Goal: Task Accomplishment & Management: Manage account settings

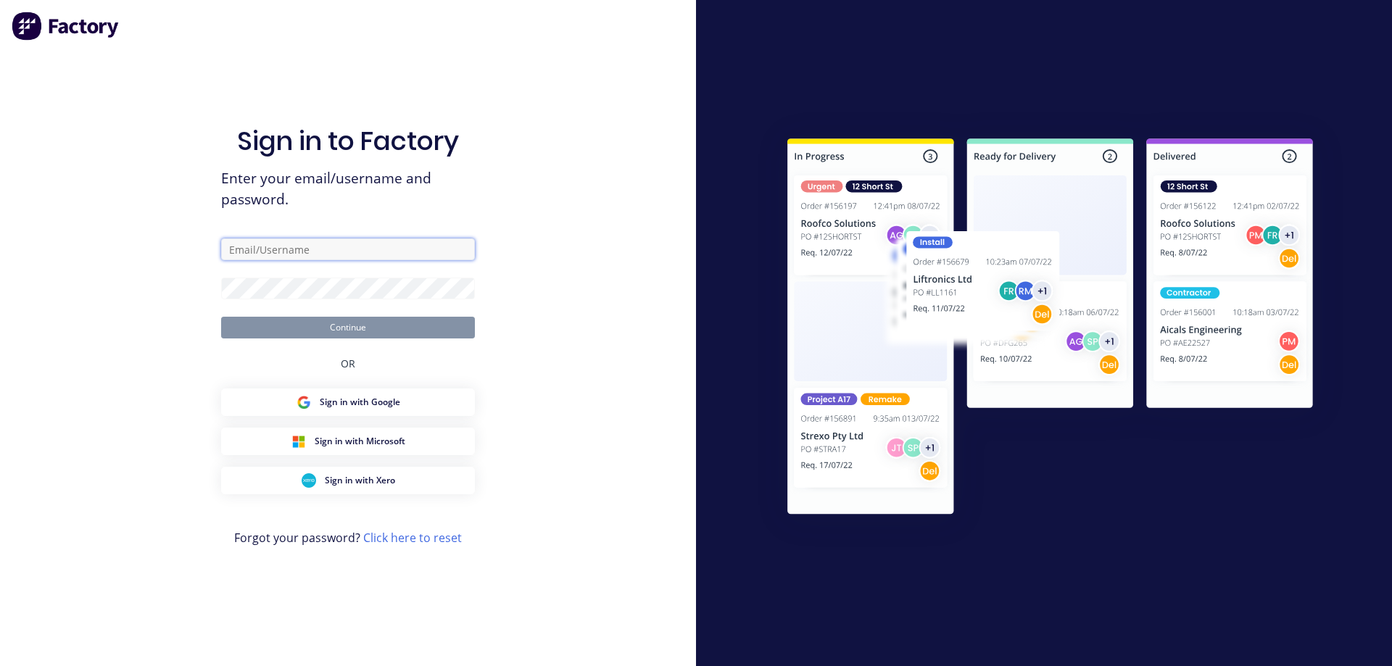
type input "[EMAIL_ADDRESS][DOMAIN_NAME]"
click at [434, 330] on button "Continue" at bounding box center [348, 328] width 254 height 22
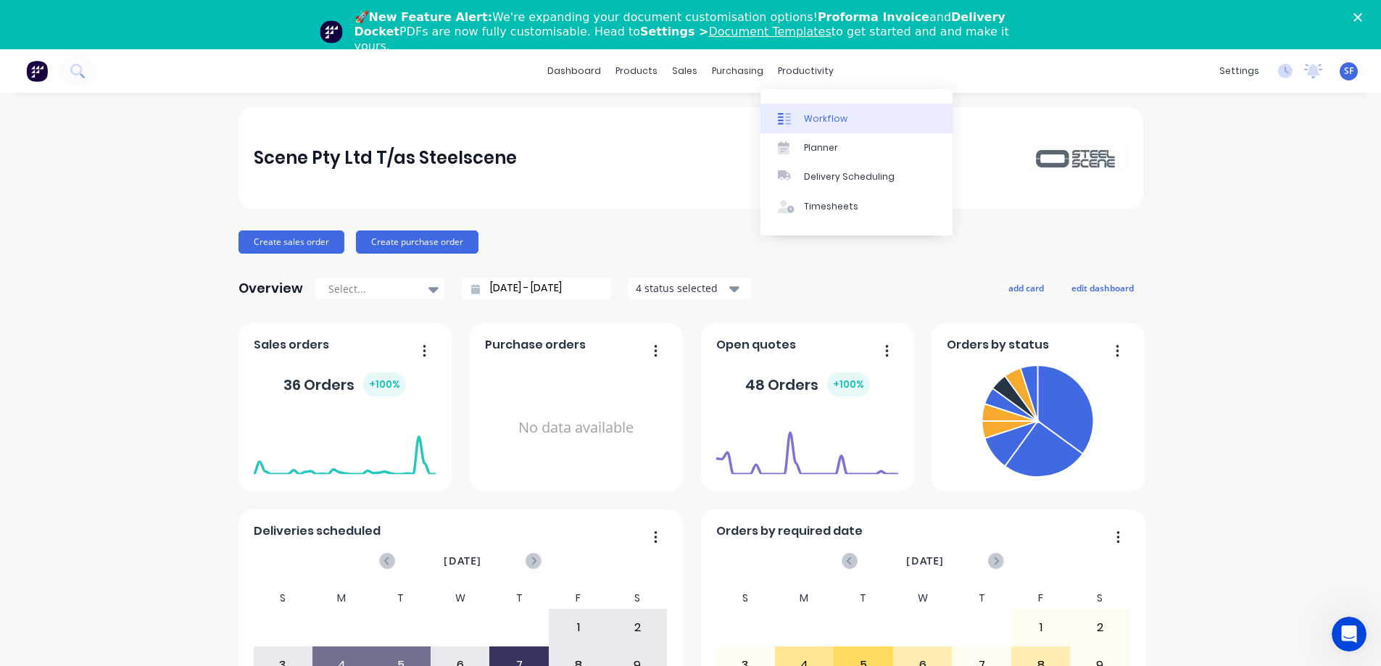
click at [812, 120] on div "Workflow" at bounding box center [825, 118] width 43 height 13
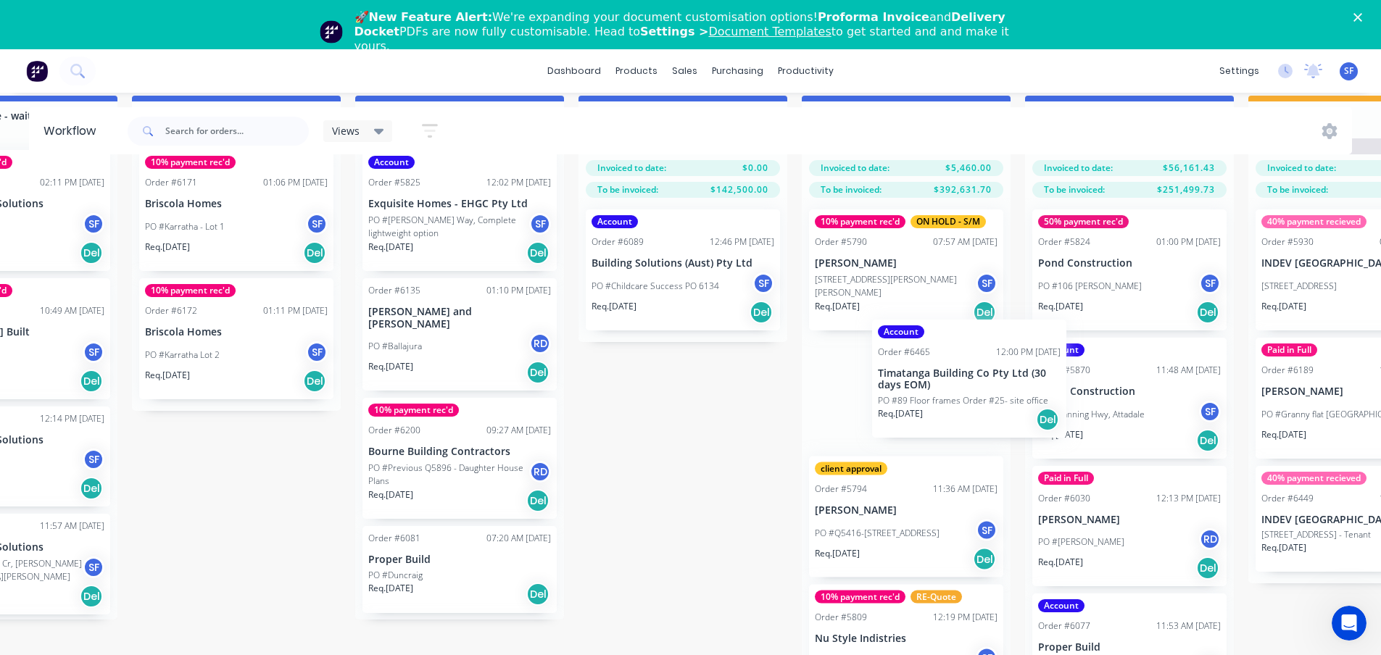
scroll to position [77, 1020]
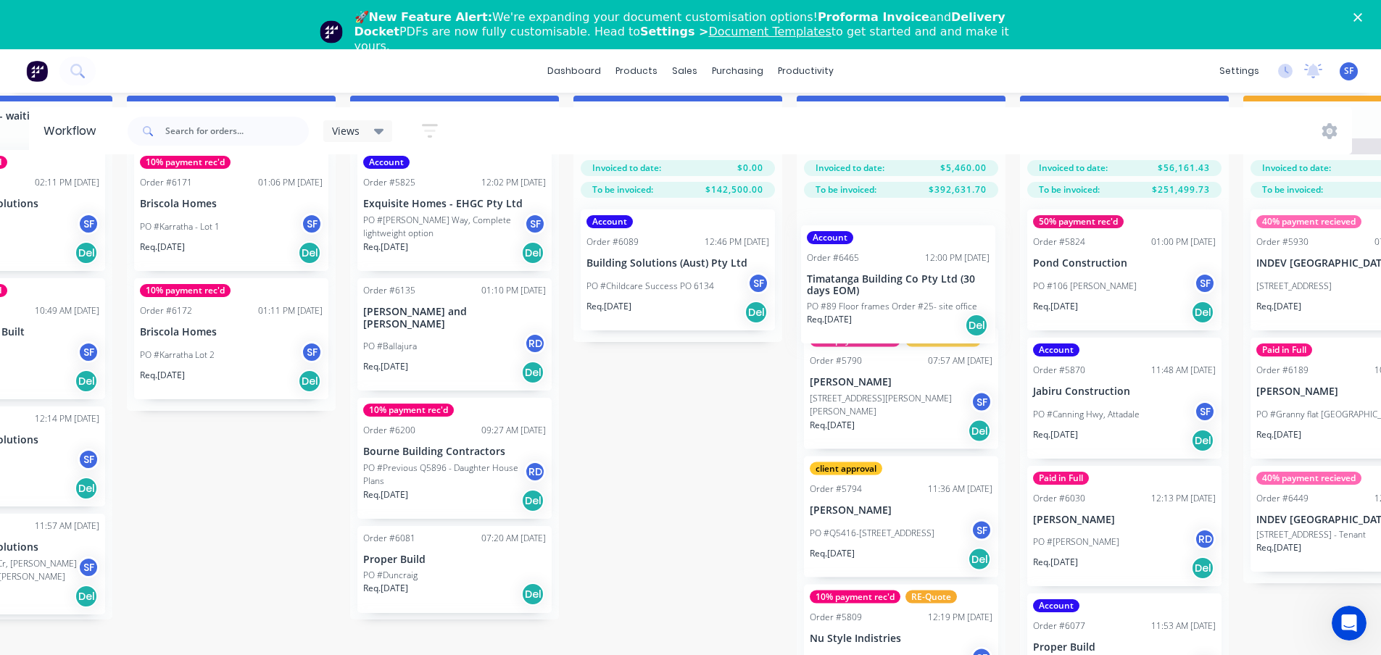
drag, startPoint x: 113, startPoint y: 522, endPoint x: 891, endPoint y: 276, distance: 816.2
click at [891, 276] on div "Submitted 4 Status colour #273444 hex #273444 Save Cancel Summaries Total order…" at bounding box center [808, 387] width 3678 height 583
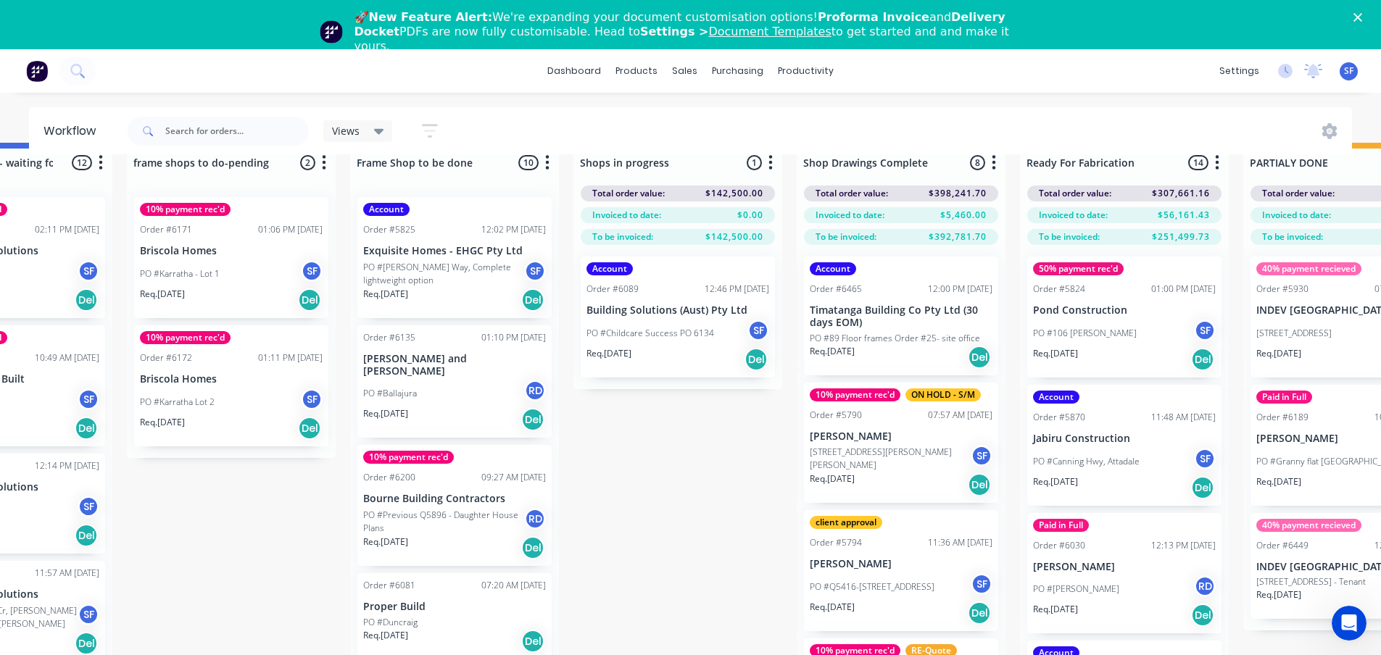
scroll to position [4, 1020]
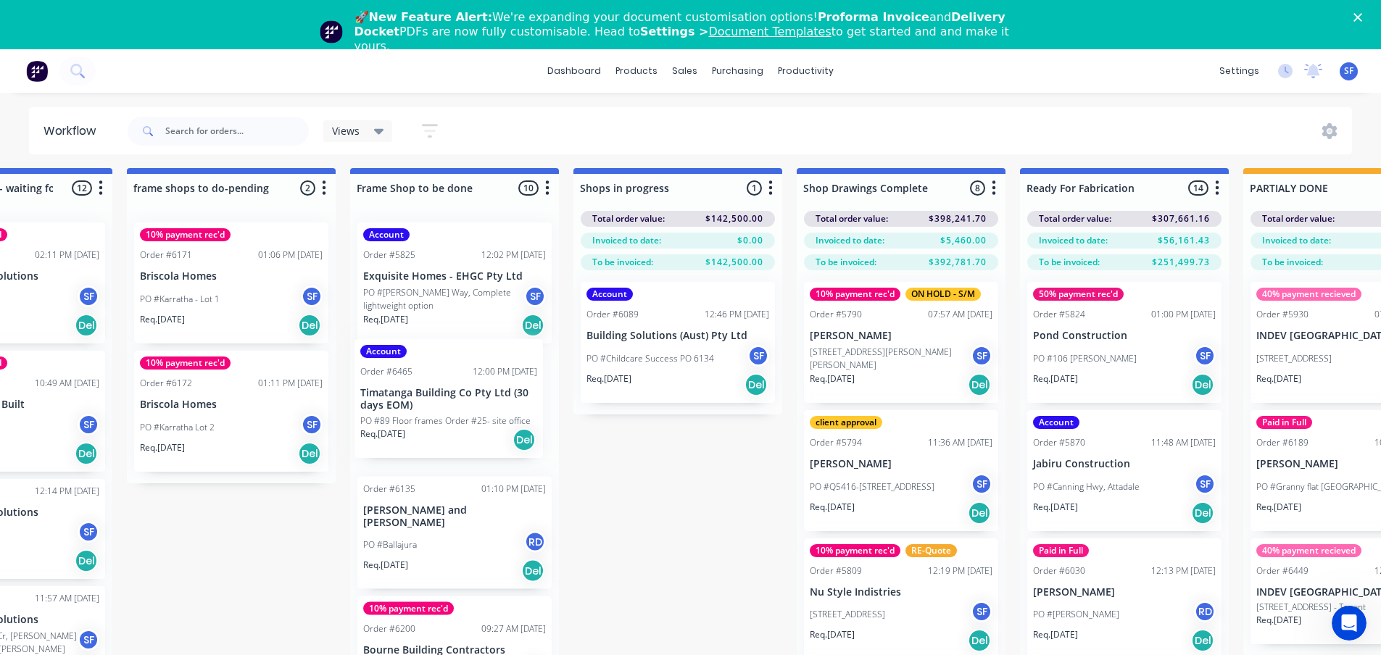
drag, startPoint x: 899, startPoint y: 357, endPoint x: 445, endPoint y: 414, distance: 457.2
click at [445, 414] on div "Submitted 3 Status colour #273444 hex #273444 Save Cancel Summaries Total order…" at bounding box center [808, 459] width 3678 height 583
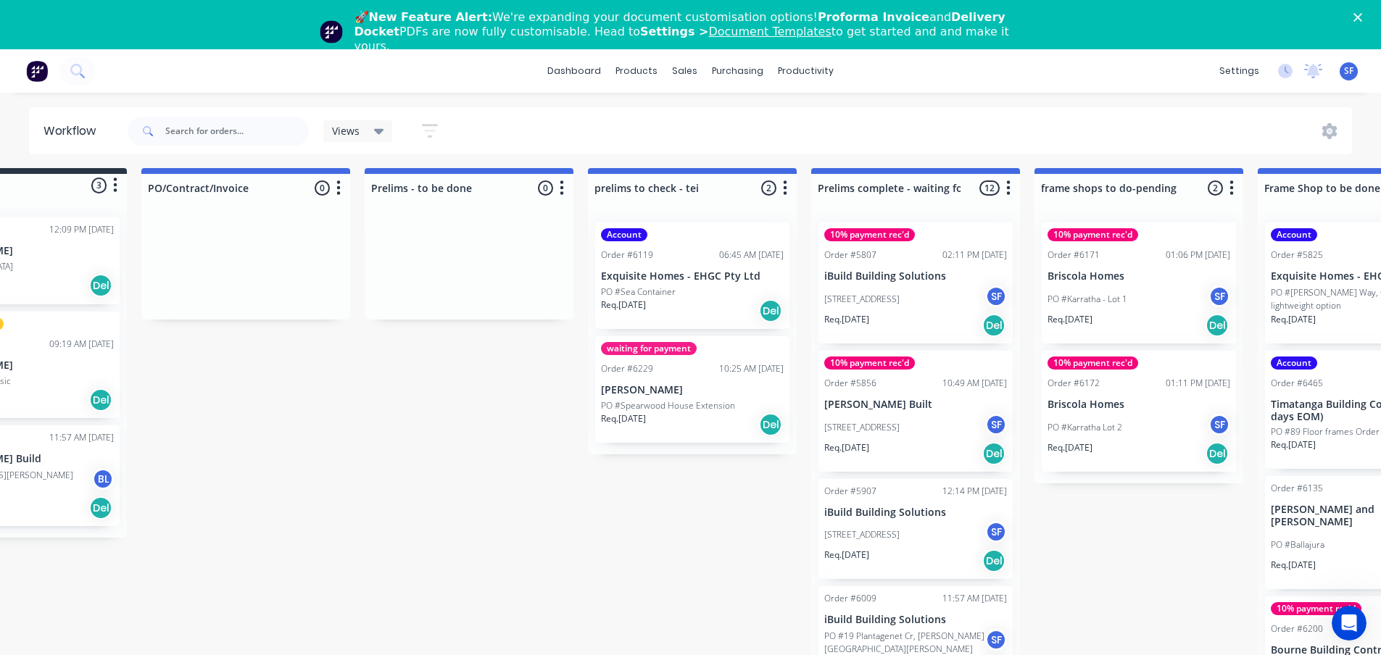
scroll to position [4, 166]
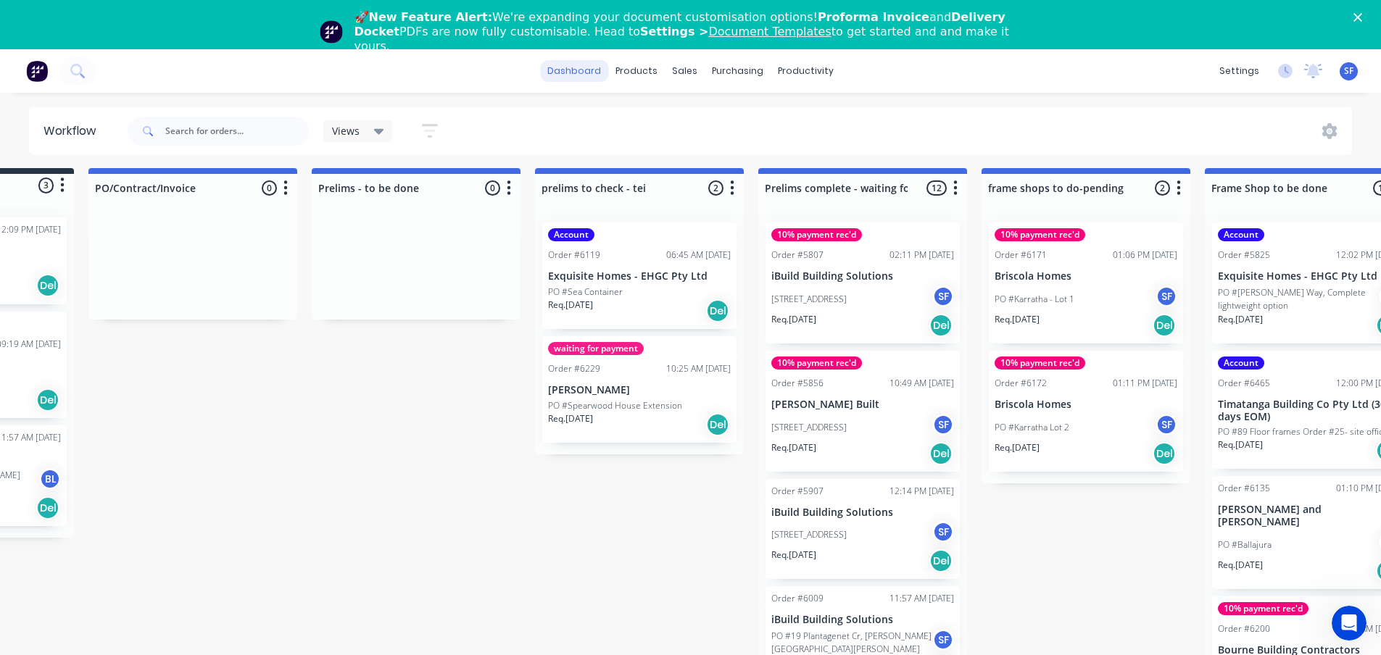
click at [578, 75] on link "dashboard" at bounding box center [574, 71] width 68 height 22
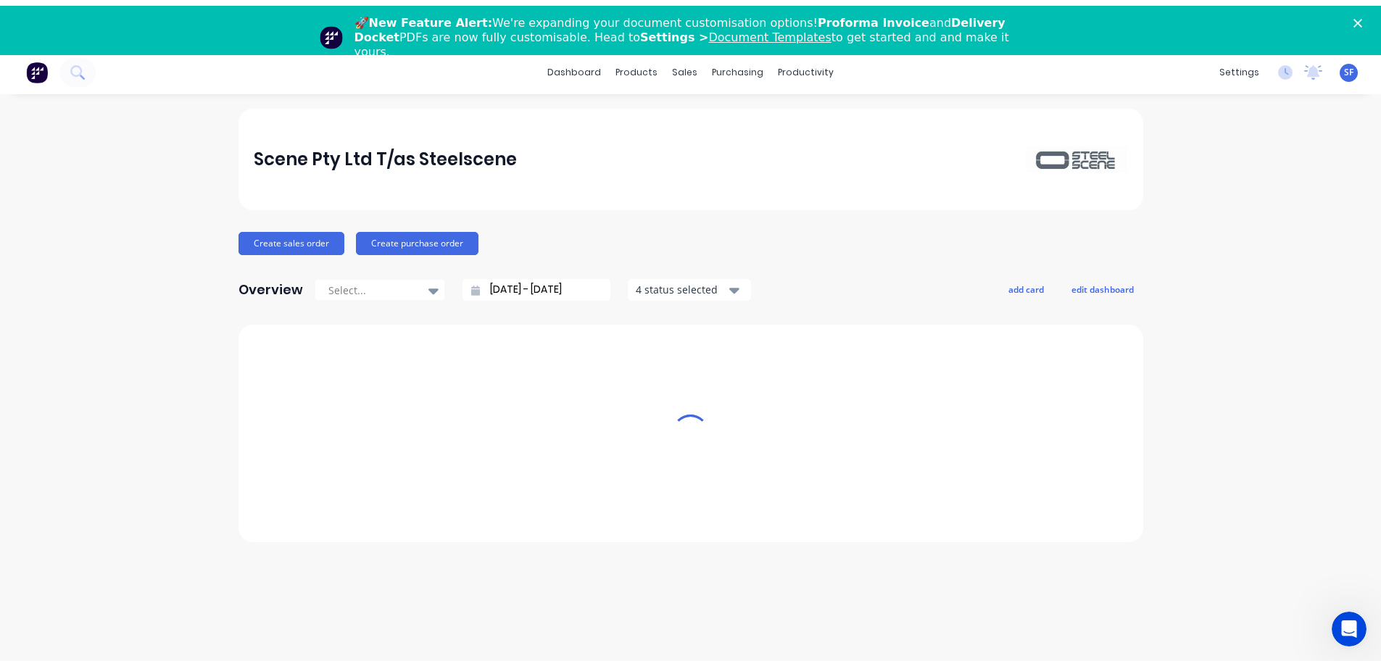
scroll to position [4, 0]
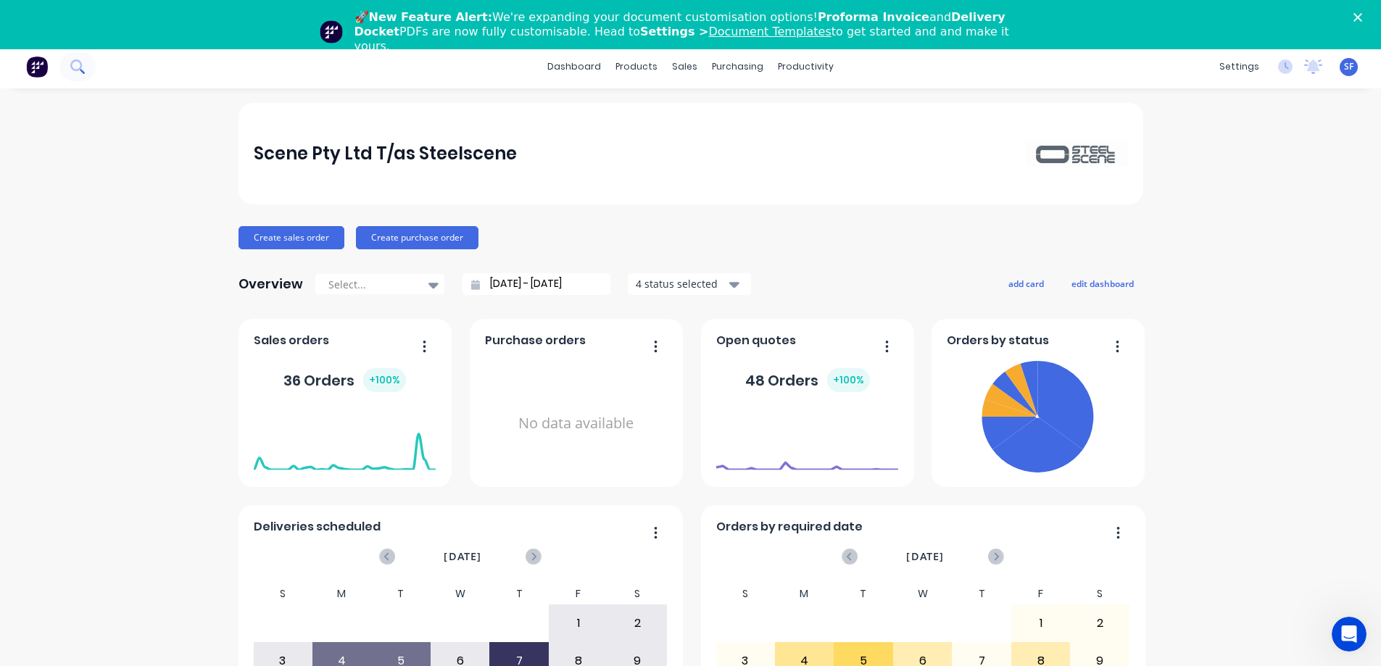
click at [76, 67] on icon at bounding box center [77, 66] width 14 height 14
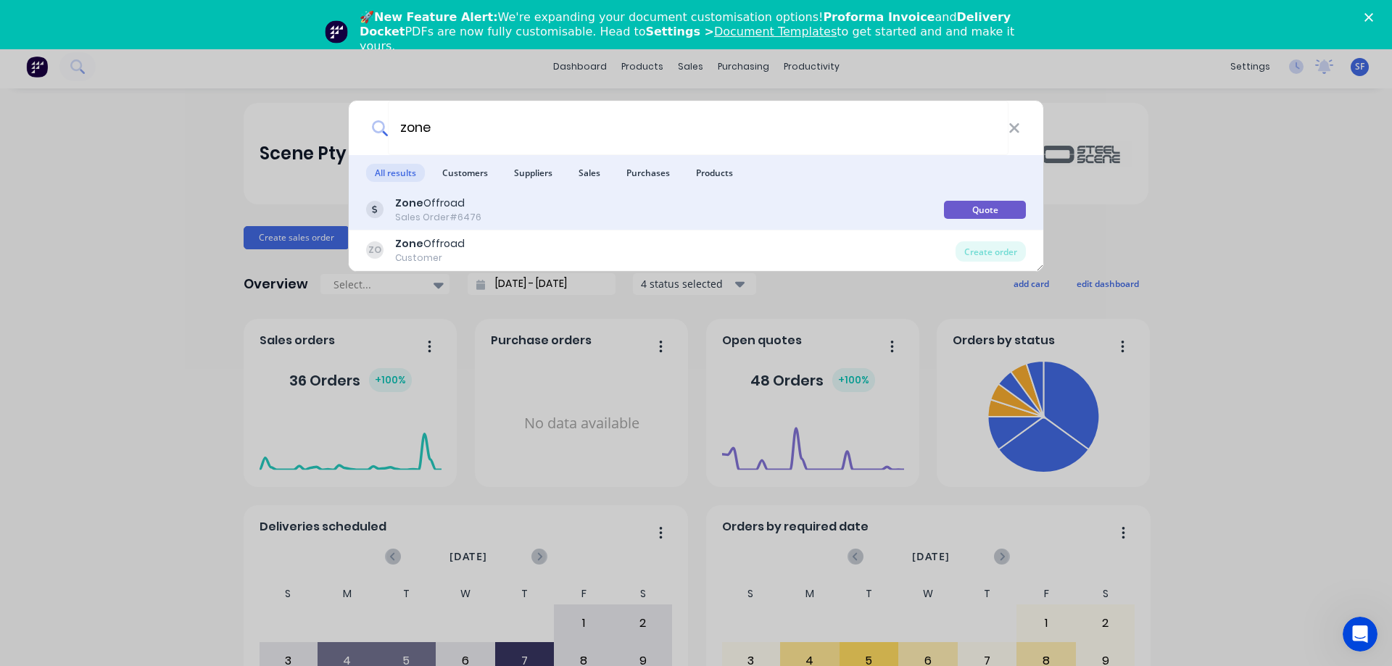
type input "zone"
click at [450, 204] on div "Zone Offroad" at bounding box center [438, 203] width 86 height 15
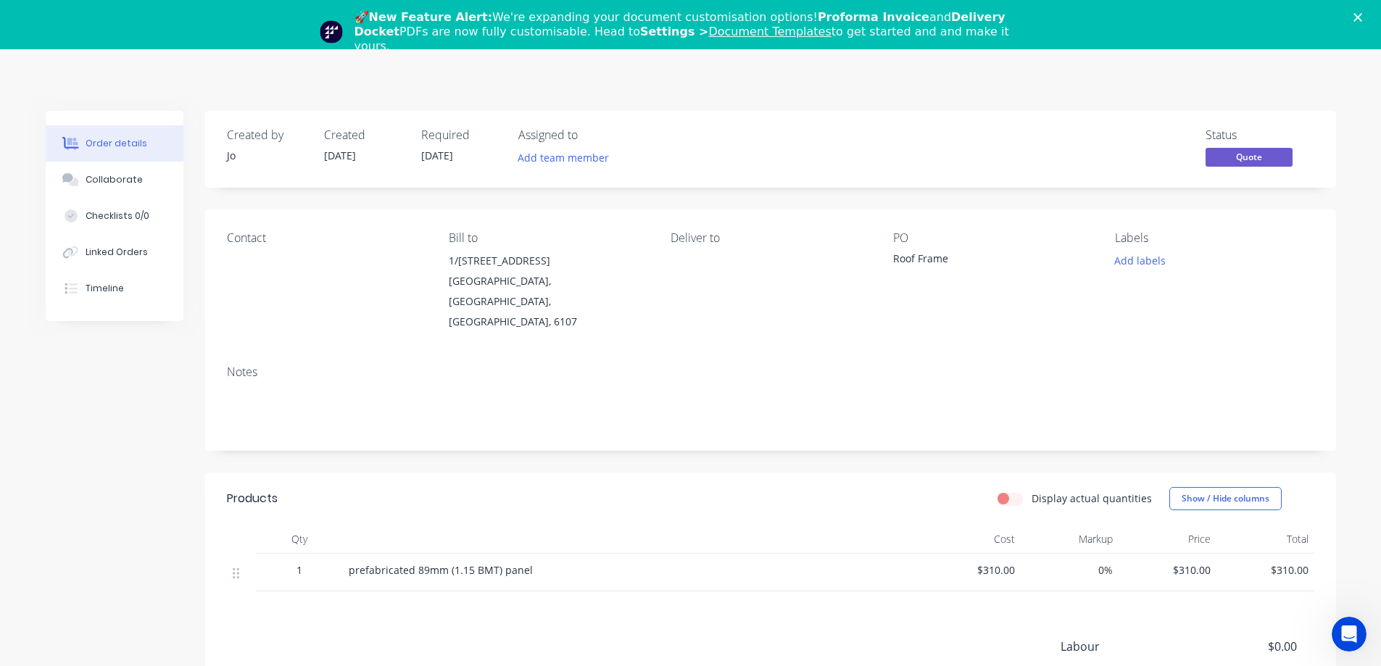
click at [1362, 15] on polygon "Close" at bounding box center [1357, 17] width 9 height 9
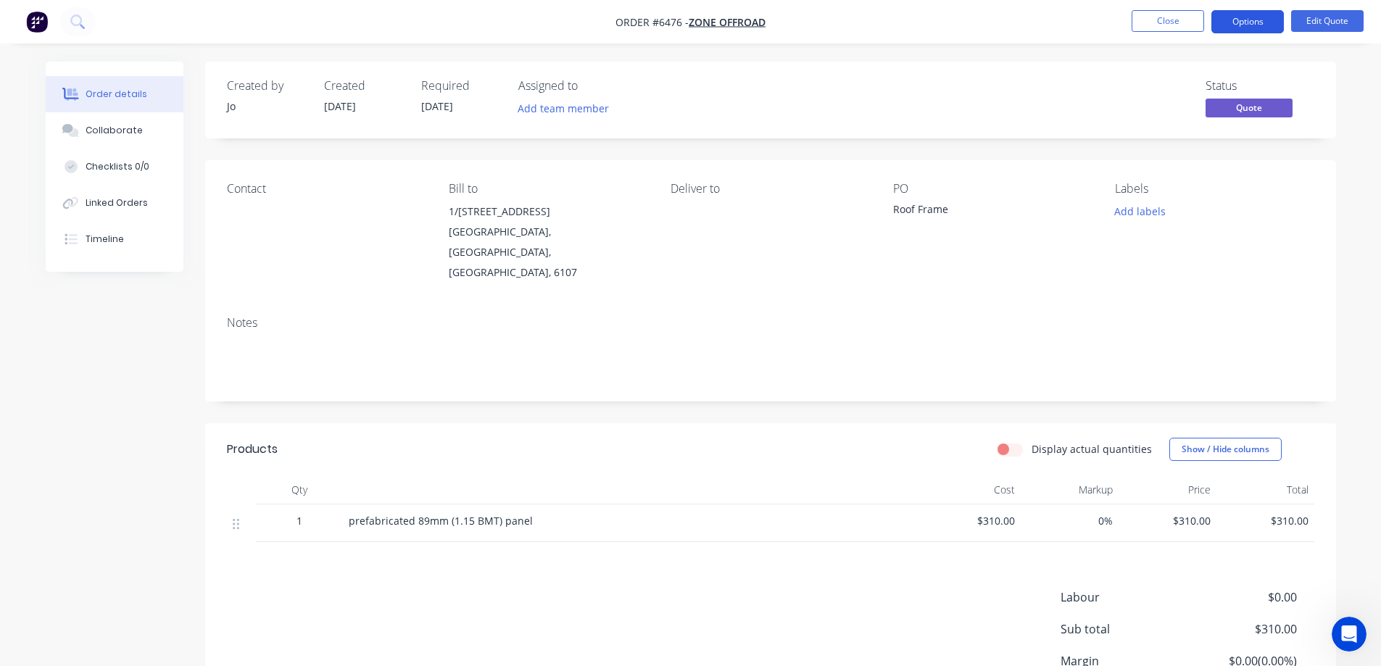
click at [1256, 22] on button "Options" at bounding box center [1247, 21] width 72 height 23
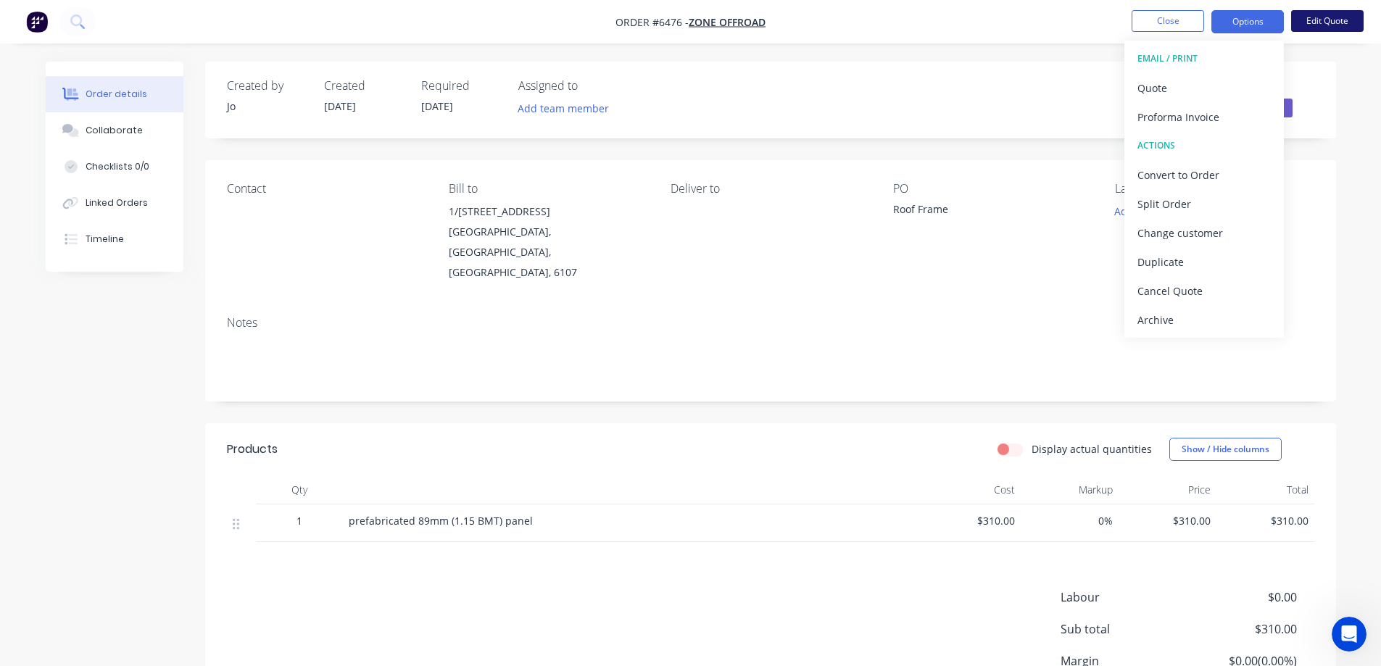
click at [1324, 19] on button "Edit Quote" at bounding box center [1327, 21] width 72 height 22
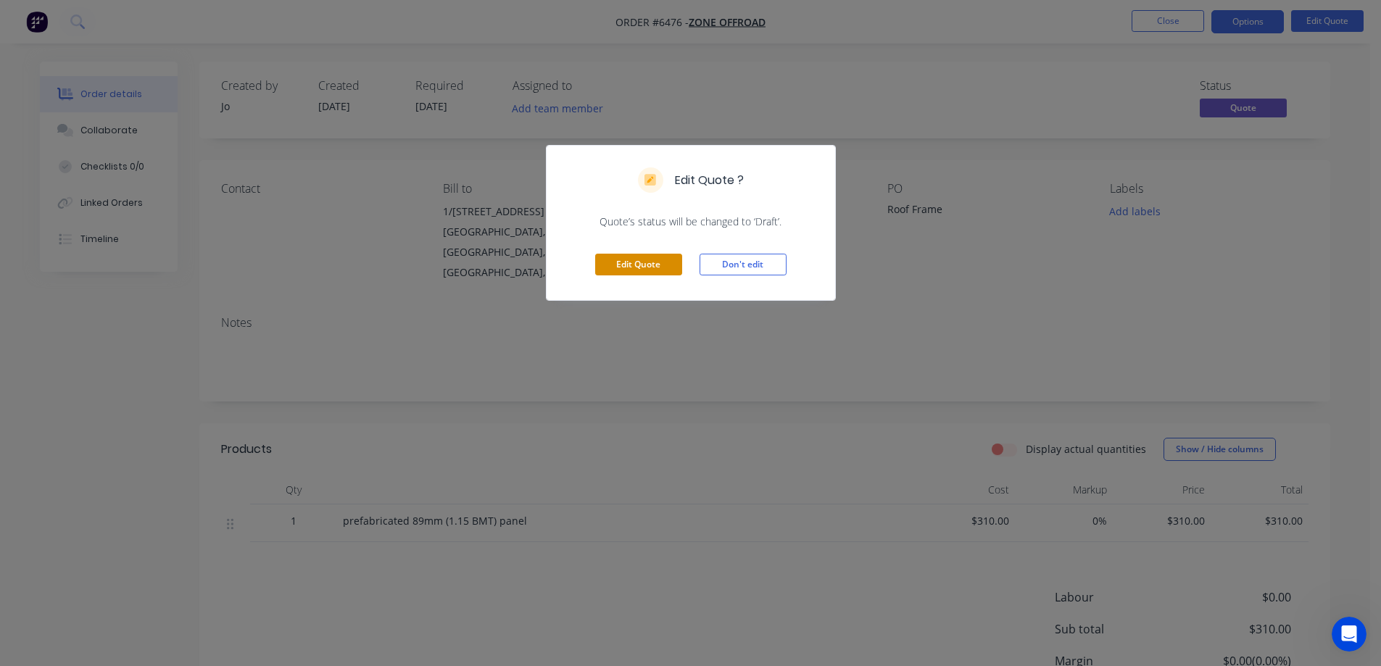
click at [650, 268] on button "Edit Quote" at bounding box center [638, 265] width 87 height 22
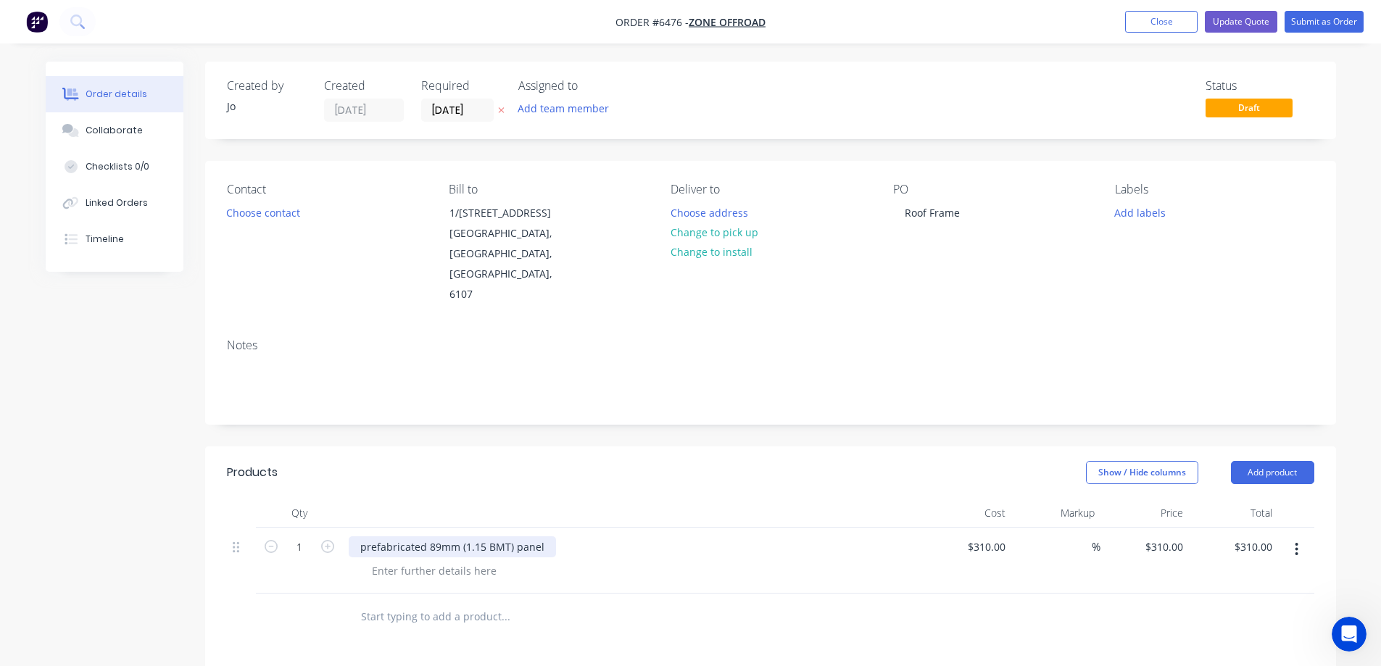
click at [420, 536] on div "prefabricated 89mm (1.15 BMT) panel" at bounding box center [452, 546] width 207 height 21
click at [433, 536] on div "prefabricated 89mm (1.15 BMT) panel" at bounding box center [452, 546] width 207 height 21
click at [988, 536] on input "310" at bounding box center [998, 546] width 25 height 21
type input "$365.00"
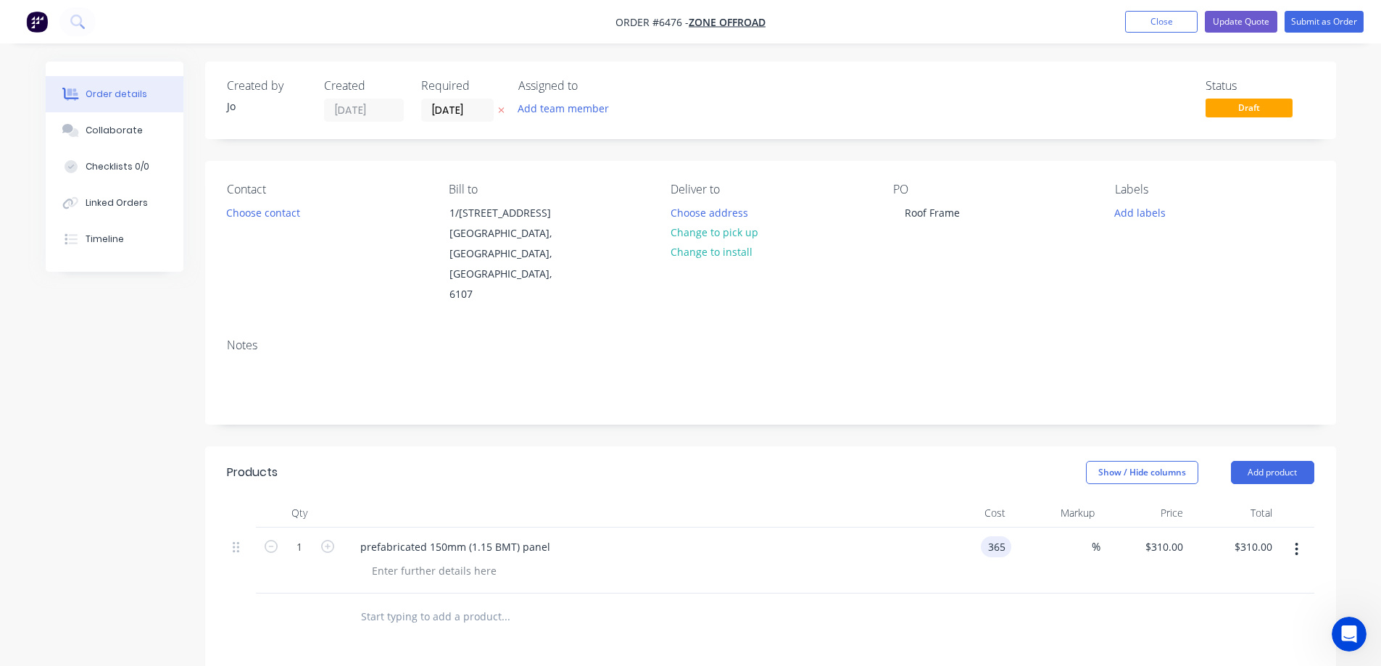
type input "$365.00"
click at [956, 594] on div at bounding box center [770, 617] width 1087 height 47
click at [1270, 461] on button "Add product" at bounding box center [1272, 472] width 83 height 23
click at [1329, 20] on button "Submit as Order" at bounding box center [1323, 22] width 79 height 22
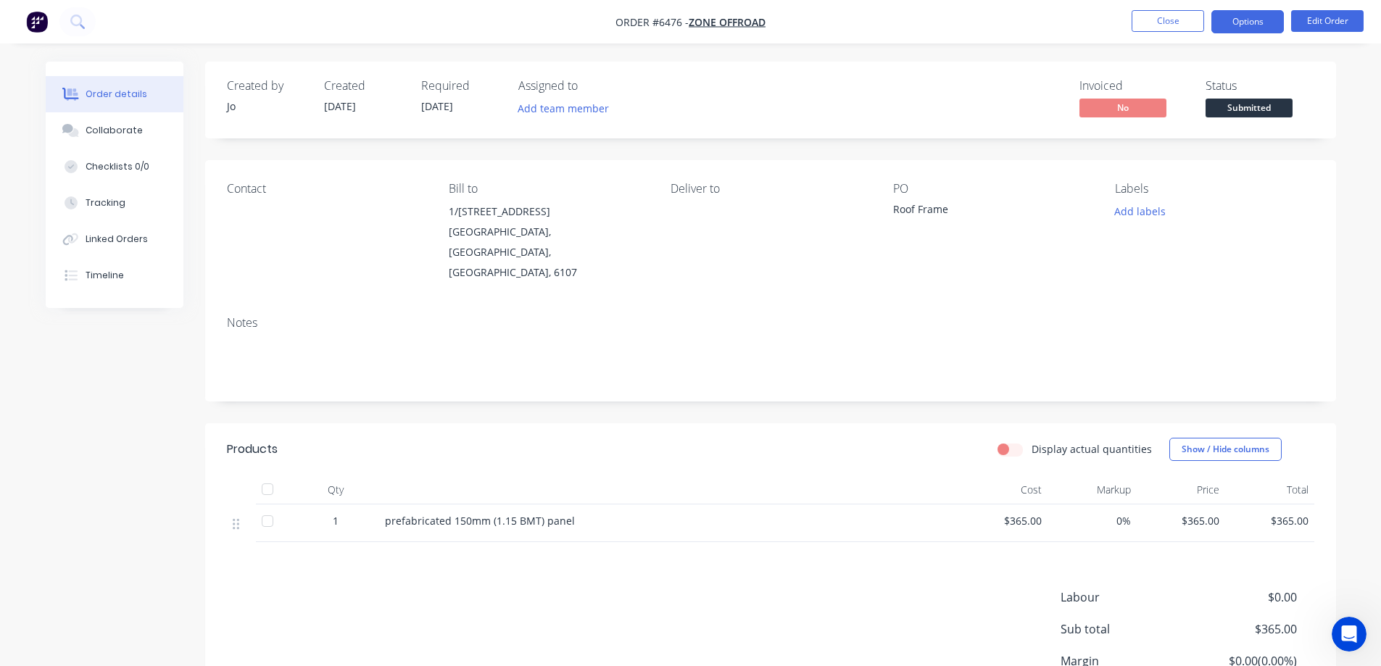
click at [1241, 20] on button "Options" at bounding box center [1247, 21] width 72 height 23
click at [973, 34] on nav "Order #6476 - Zone Offroad Close Options Edit Order" at bounding box center [690, 21] width 1381 height 43
click at [1241, 22] on button "Options" at bounding box center [1247, 21] width 72 height 23
click at [1003, 102] on div "Invoiced No Status Submitted" at bounding box center [988, 100] width 651 height 42
click at [1165, 19] on button "Close" at bounding box center [1167, 21] width 72 height 22
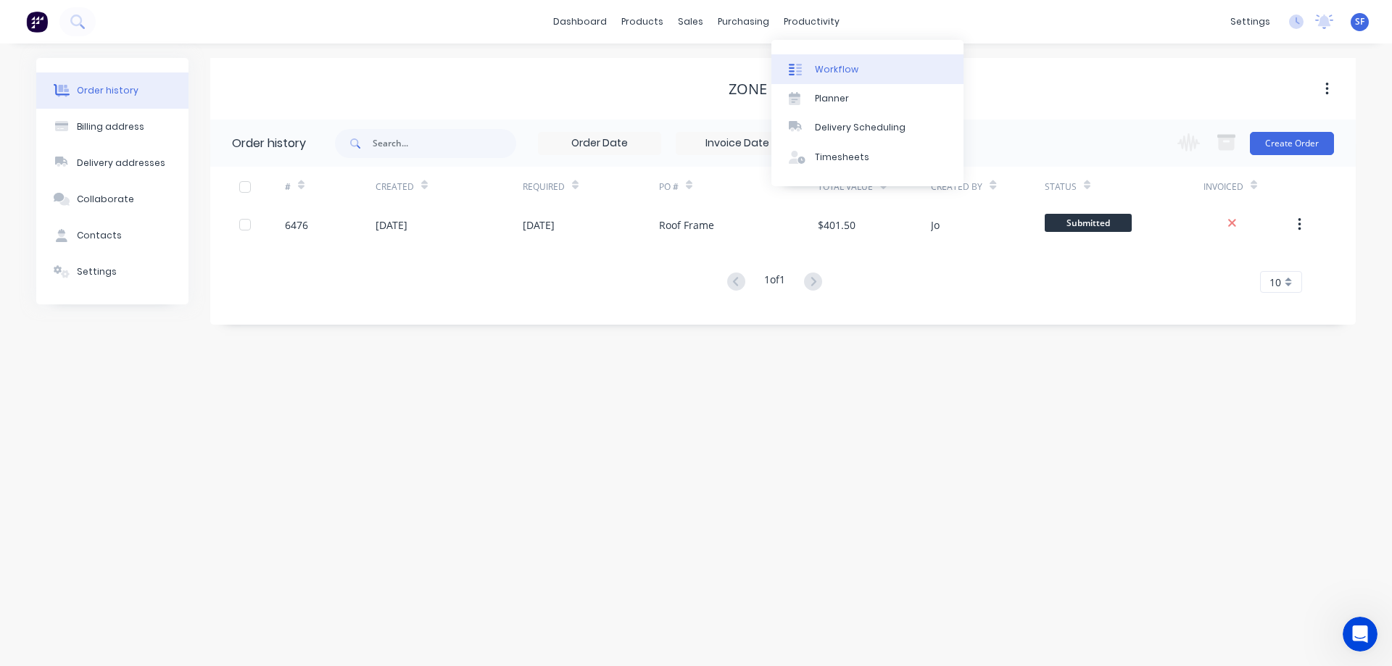
click at [847, 74] on div "Workflow" at bounding box center [836, 69] width 43 height 13
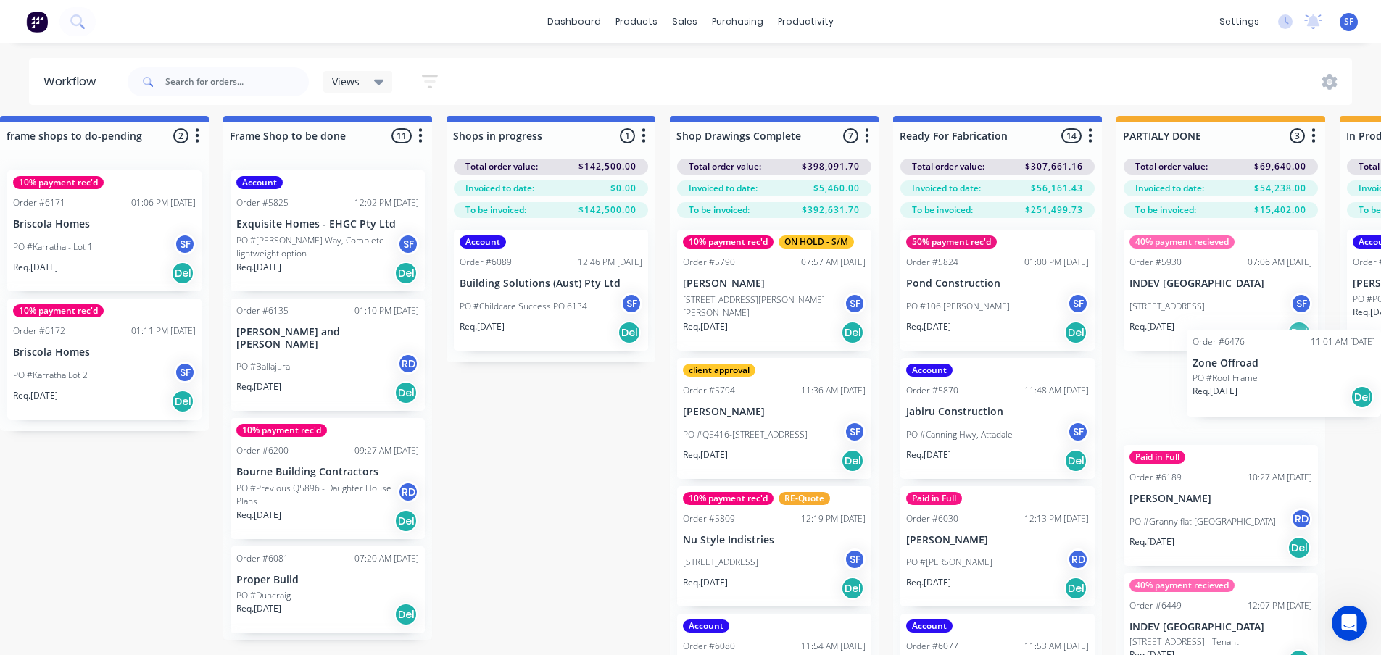
scroll to position [7, 1151]
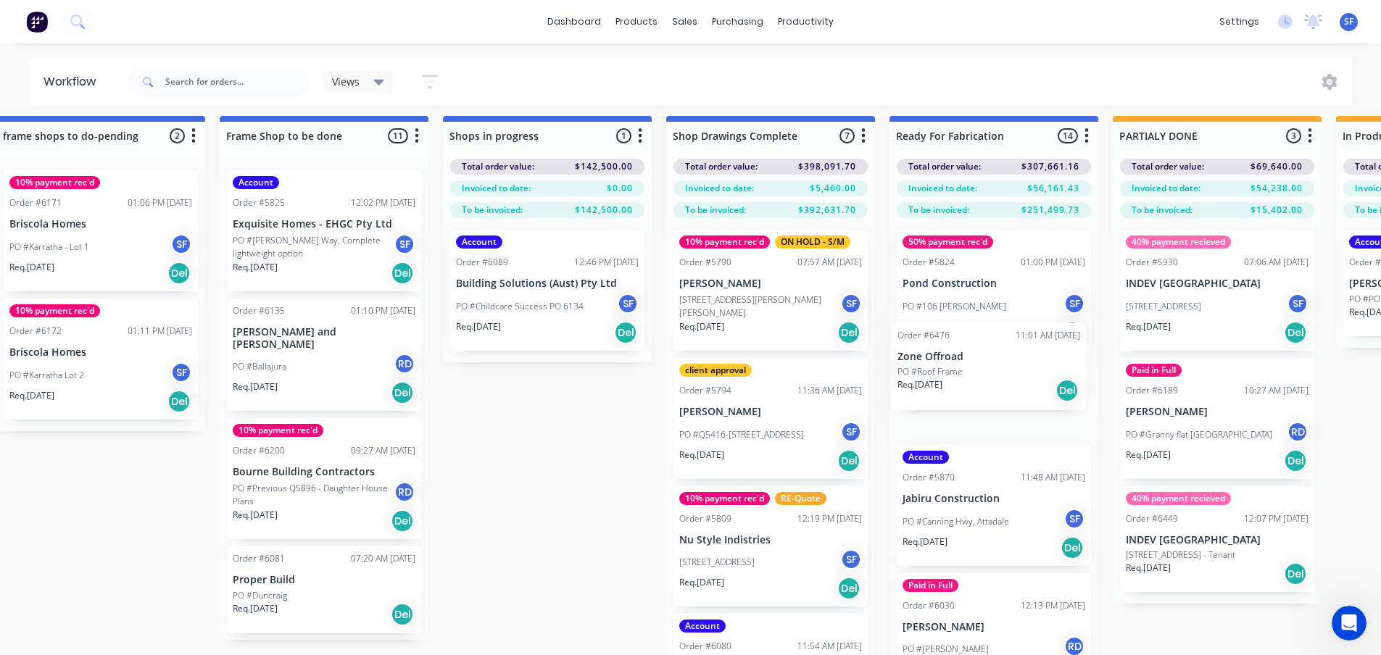
drag, startPoint x: 80, startPoint y: 535, endPoint x: 937, endPoint y: 370, distance: 873.2
click at [937, 370] on div "Submitted 4 Status colour #273444 hex #273444 Save Cancel Summaries Total order…" at bounding box center [677, 407] width 3678 height 583
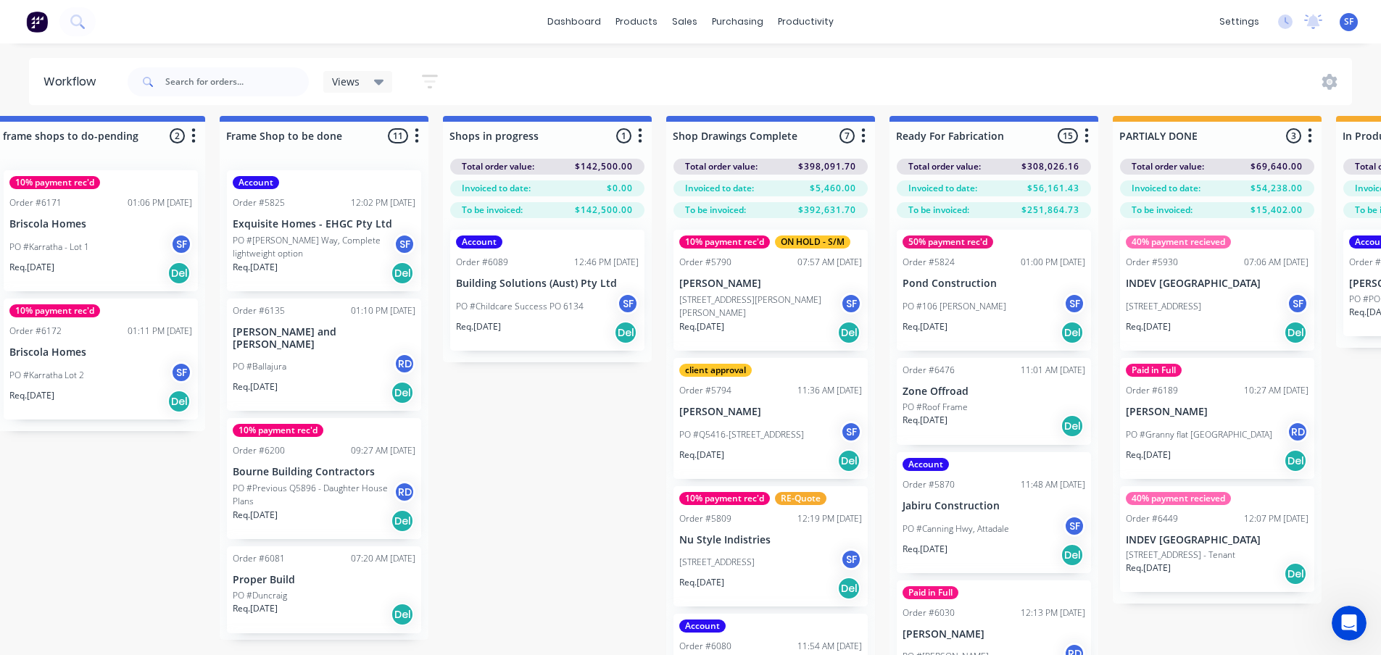
click at [968, 391] on p "Zone Offroad" at bounding box center [993, 392] width 183 height 12
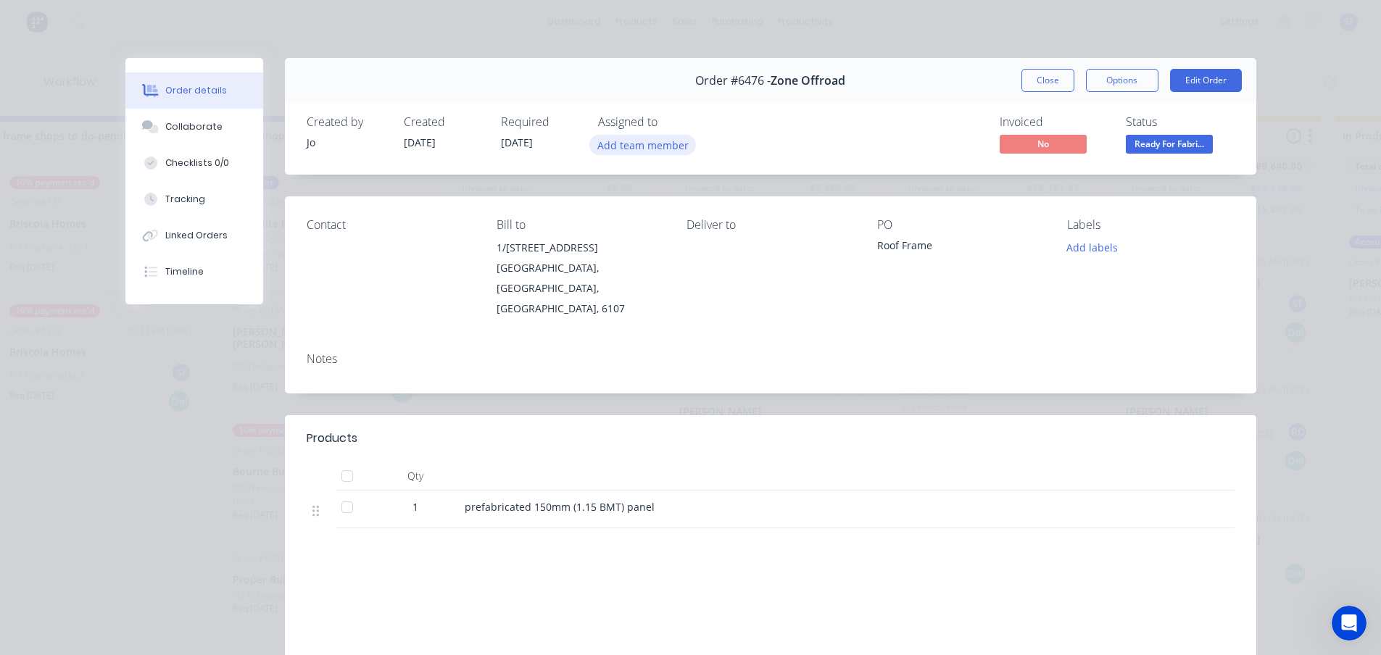
click at [654, 139] on button "Add team member" at bounding box center [642, 145] width 107 height 20
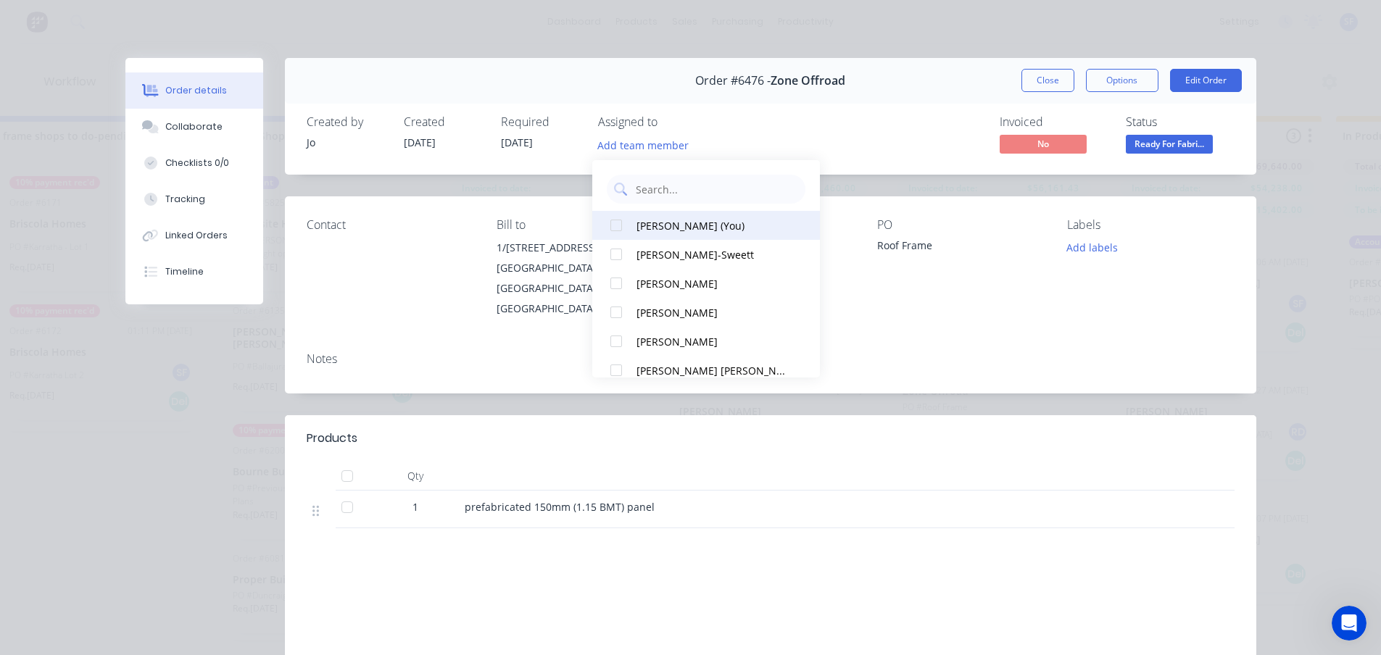
click at [715, 230] on div "[PERSON_NAME] (You)" at bounding box center [712, 225] width 153 height 15
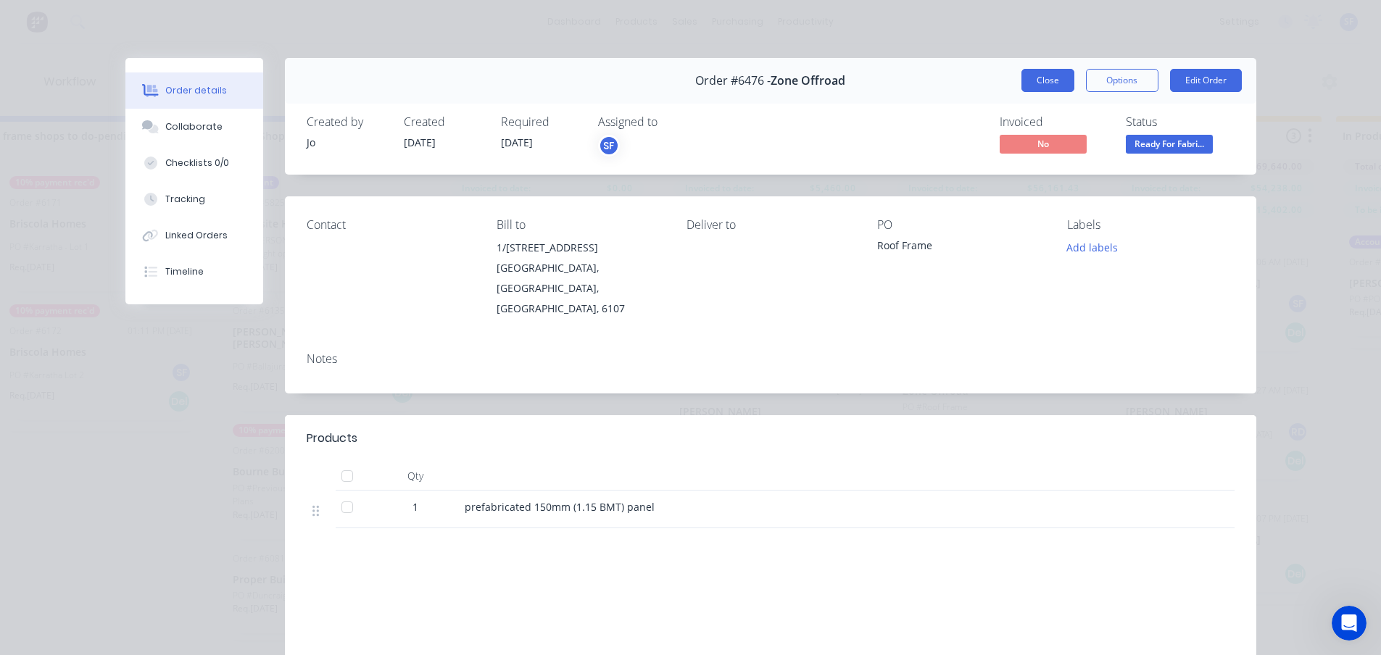
click at [1037, 83] on button "Close" at bounding box center [1047, 80] width 53 height 23
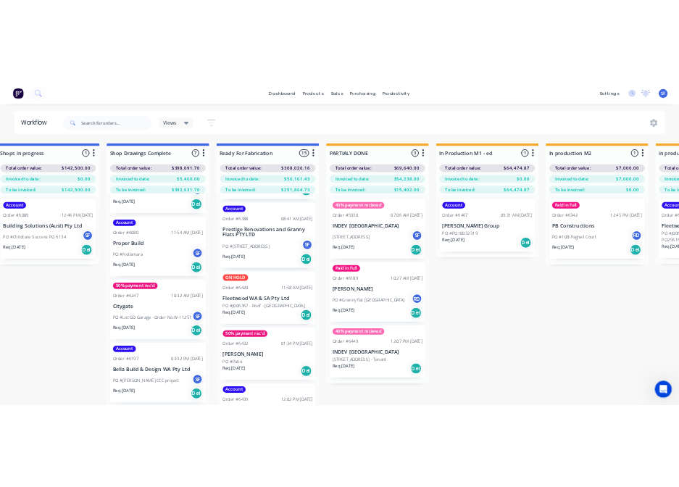
scroll to position [0, 0]
